Goal: Task Accomplishment & Management: Use online tool/utility

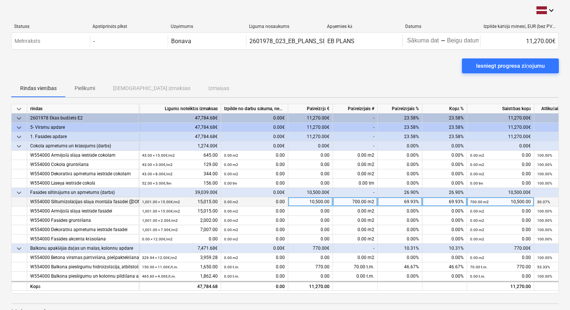
click at [292, 203] on div "700.00 m2" at bounding box center [355, 202] width 45 height 9
click at [292, 201] on input "700" at bounding box center [355, 202] width 44 height 9
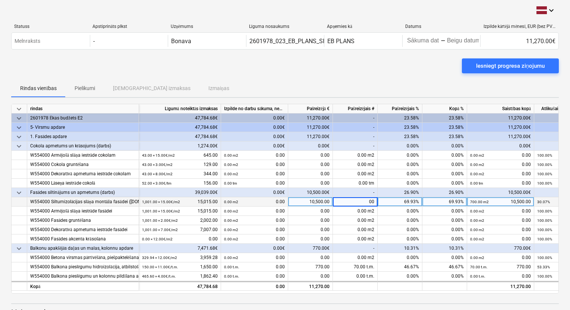
type input "600"
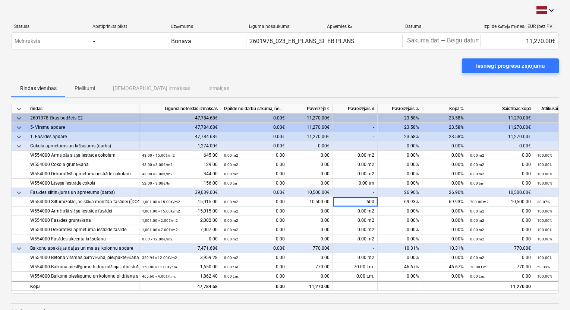
click at [292, 82] on div "Rindas vienības Pielikumi Apstiprinātas izmaksas Izmaiņas" at bounding box center [284, 88] width 547 height 18
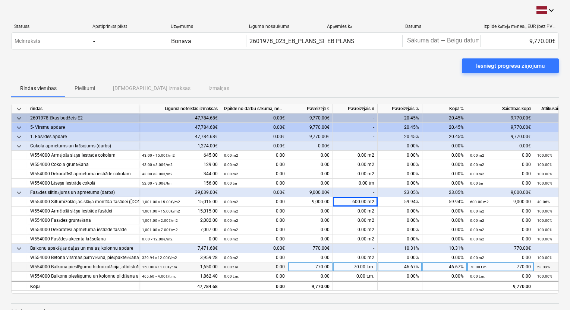
click at [292, 267] on div "70.00 t.m." at bounding box center [355, 267] width 45 height 9
type input "75"
click at [292, 78] on div "Iesniegt progresa ziņojumu" at bounding box center [284, 69] width 547 height 21
click at [292, 83] on div "Rindas vienības Pielikumi Apstiprinātas izmaksas Izmaiņas" at bounding box center [284, 88] width 547 height 18
